Goal: Information Seeking & Learning: Learn about a topic

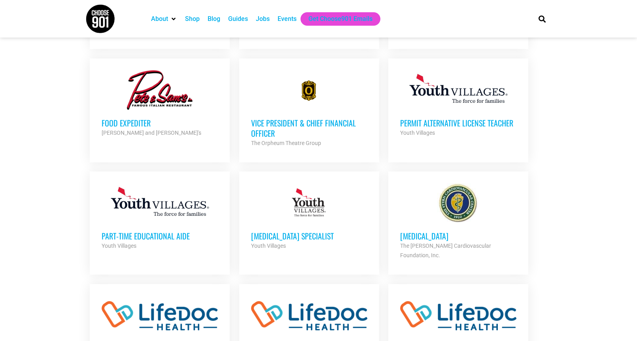
scroll to position [424, 0]
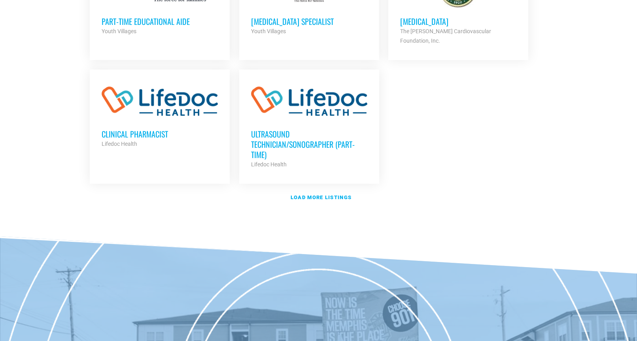
scroll to position [962, 0]
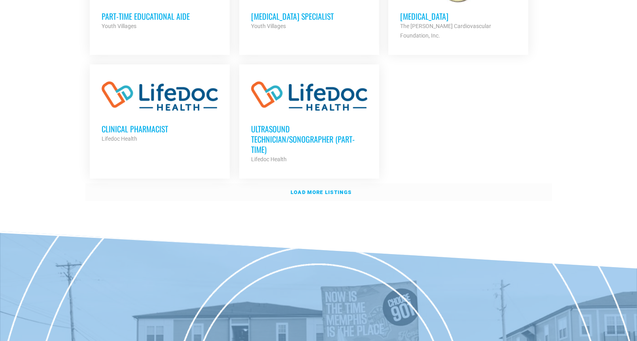
click at [336, 183] on link "Load more listings" at bounding box center [318, 192] width 466 height 18
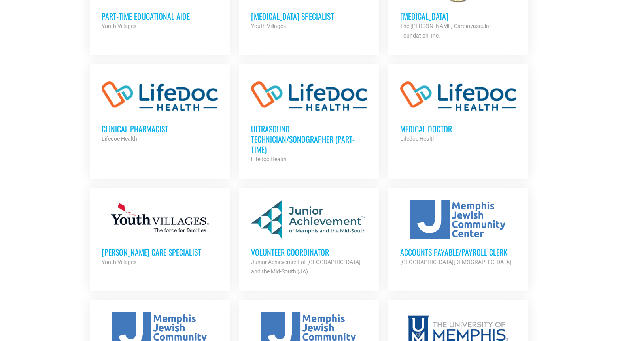
click at [333, 188] on link "Volunteer Coordinator Junior Achievement of Memphis and the Mid-South (JA) Part…" at bounding box center [309, 238] width 140 height 100
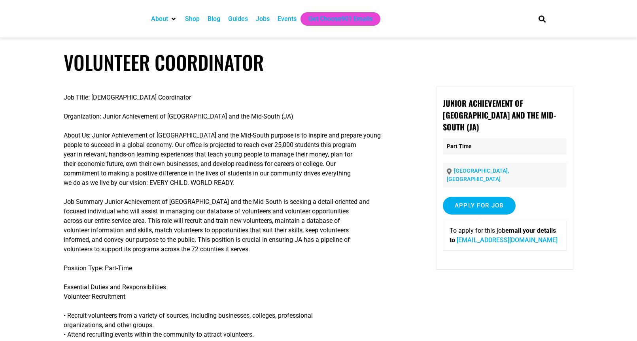
scroll to position [16, 0]
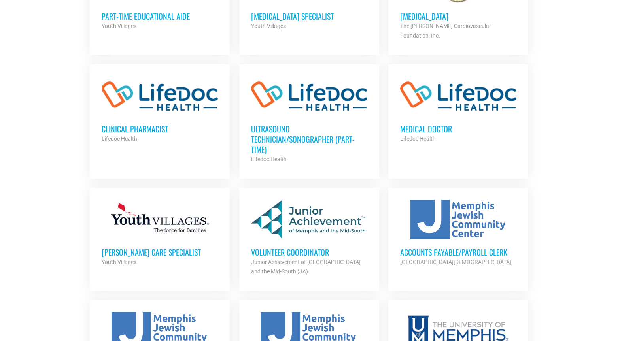
scroll to position [962, 0]
click at [313, 247] on h3 "Volunteer Coordinator" at bounding box center [309, 252] width 116 height 10
